Goal: Task Accomplishment & Management: Manage account settings

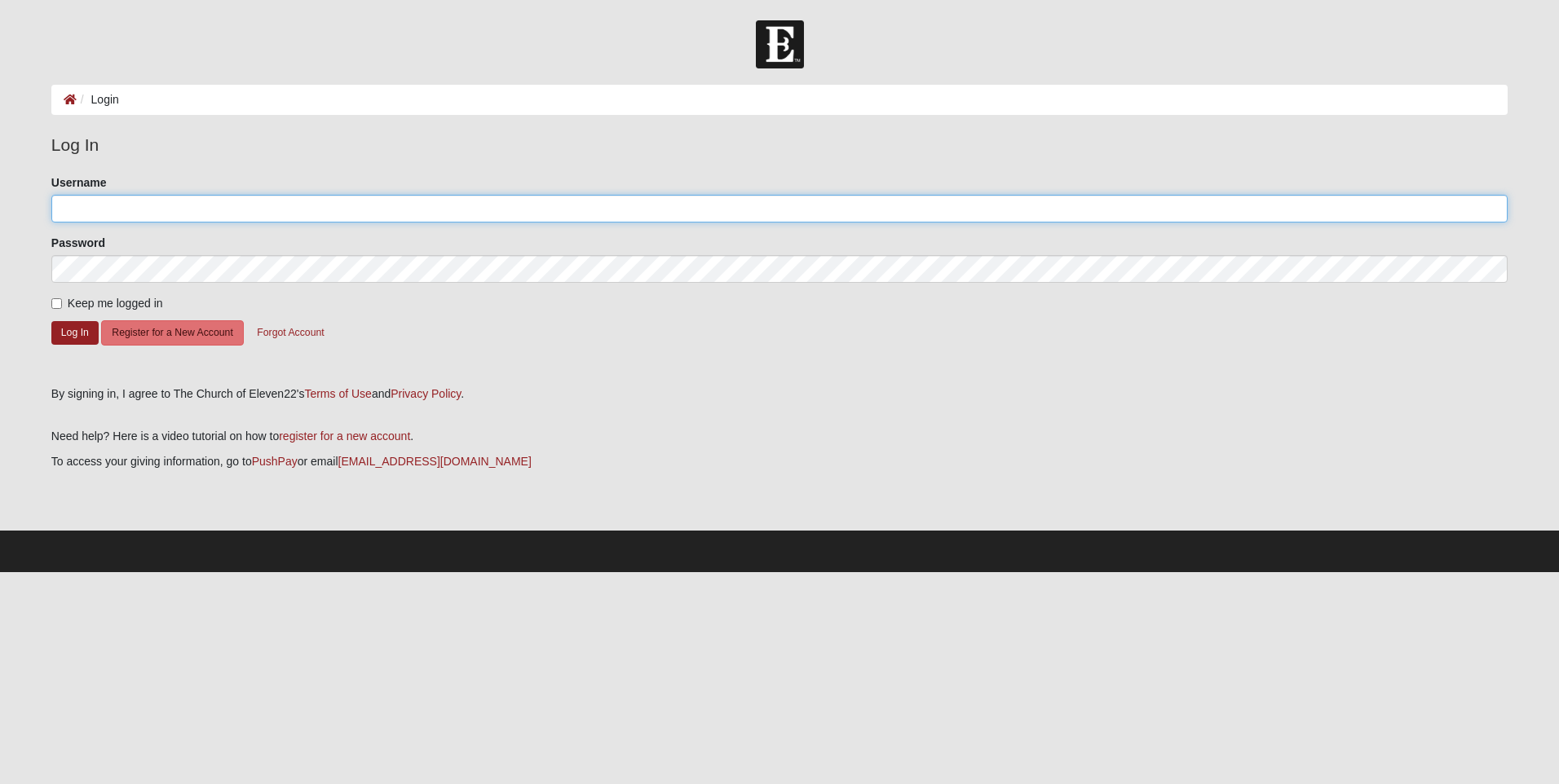
click at [84, 199] on input "Username" at bounding box center [780, 209] width 1456 height 28
type input "alvanzosharon"
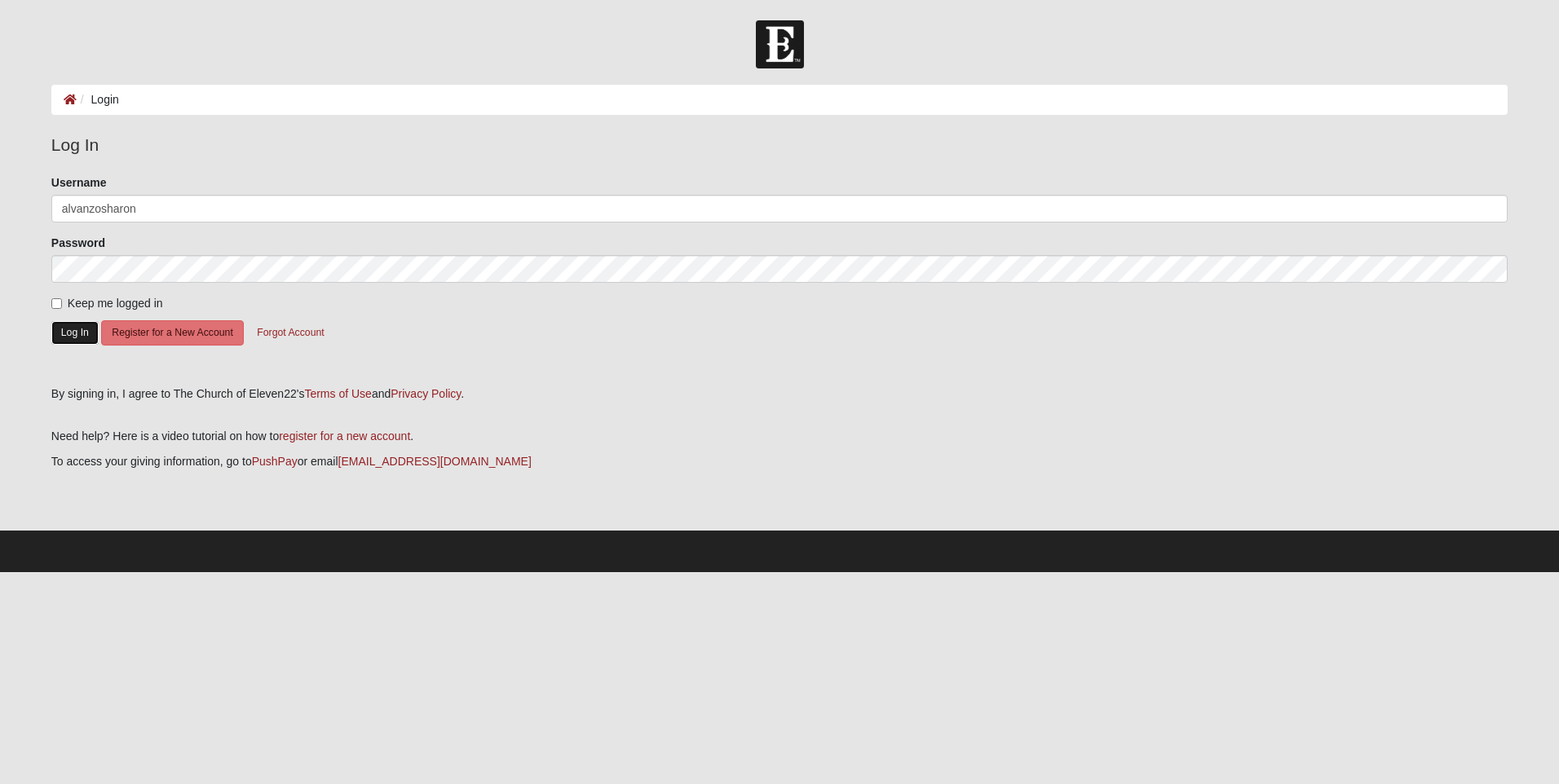
click at [79, 332] on button "Log In" at bounding box center [75, 333] width 47 height 24
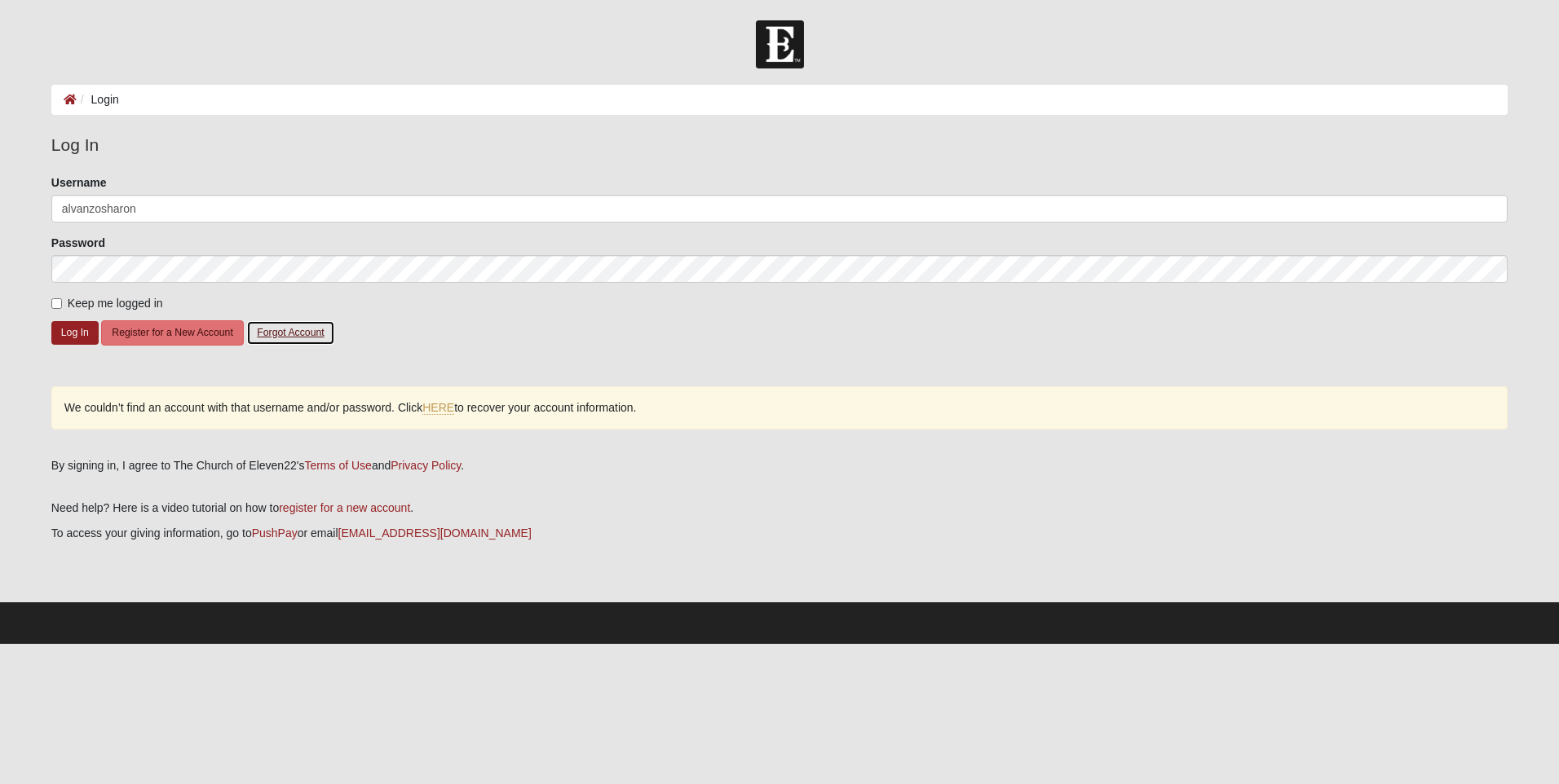
click at [296, 332] on button "Forgot Account" at bounding box center [290, 332] width 88 height 25
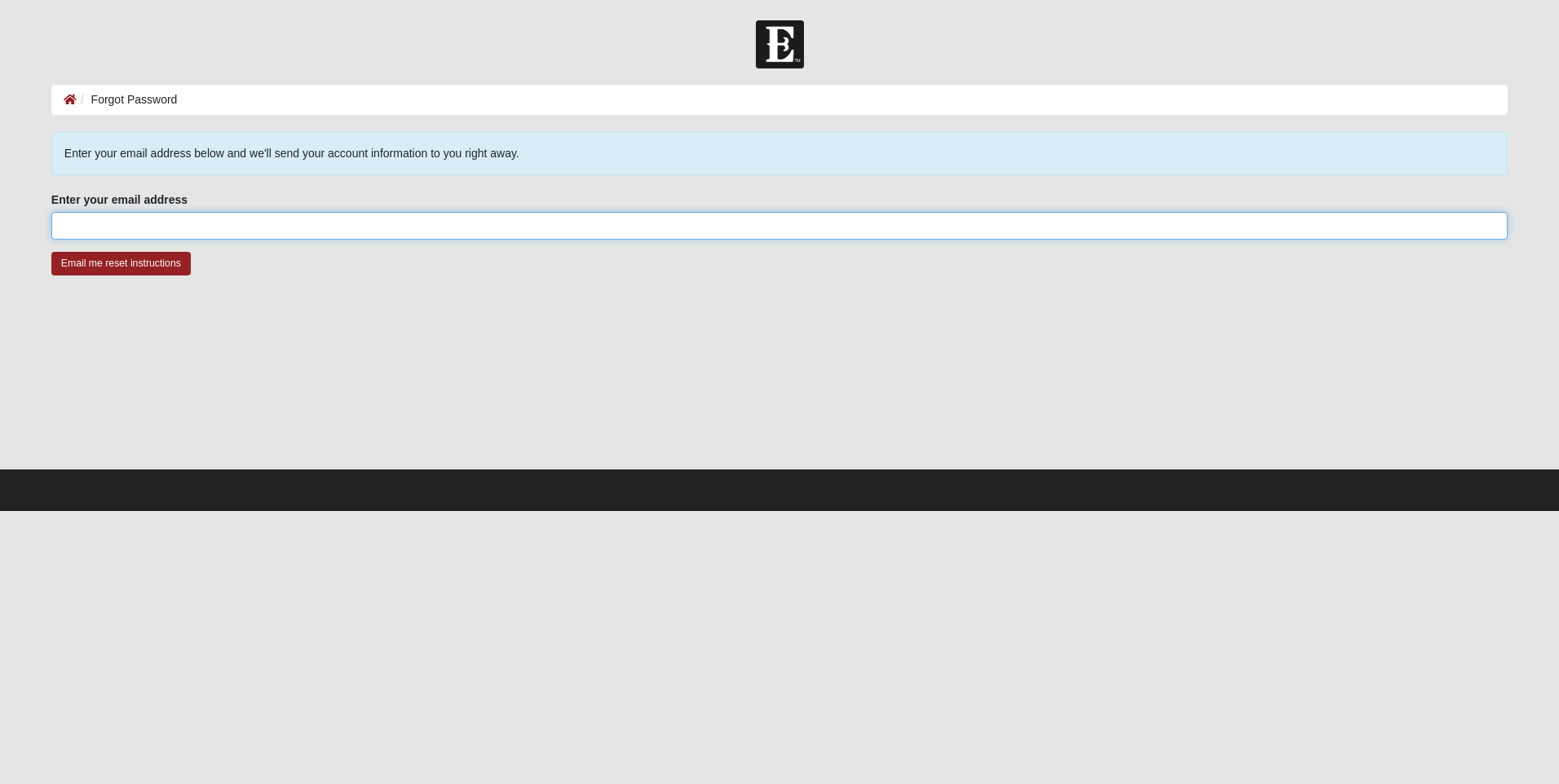
click at [96, 212] on input "Enter your email address" at bounding box center [780, 225] width 1456 height 28
type input "8"
type input "[EMAIL_ADDRESS][DOMAIN_NAME]"
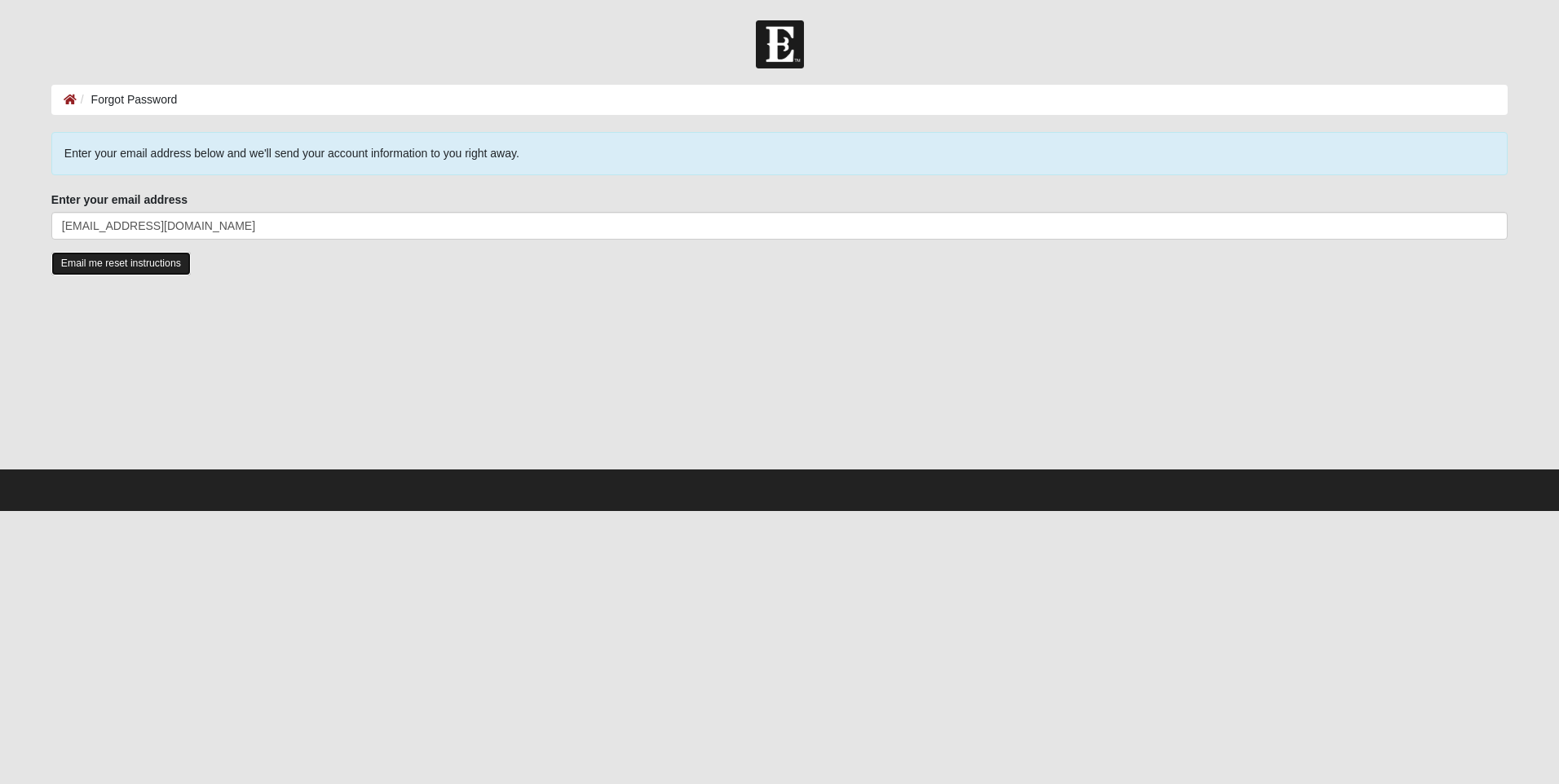
click at [91, 268] on input "Email me reset instructions" at bounding box center [121, 264] width 139 height 24
